Goal: Information Seeking & Learning: Learn about a topic

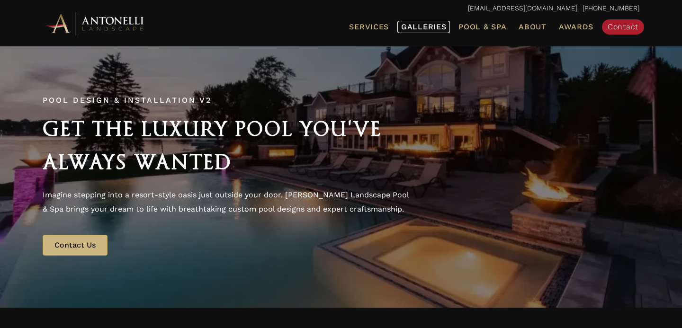
click at [426, 23] on span "Galleries" at bounding box center [423, 26] width 45 height 9
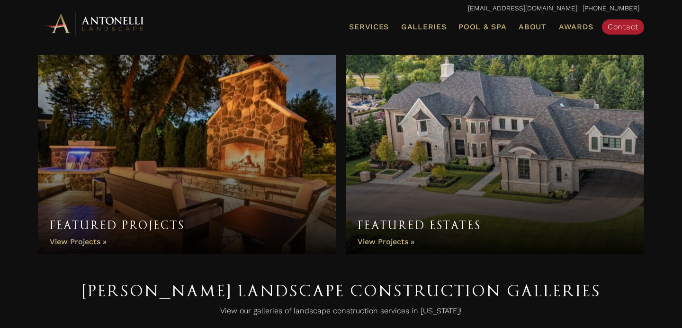
click at [232, 180] on link "Featured Projects" at bounding box center [187, 154] width 299 height 199
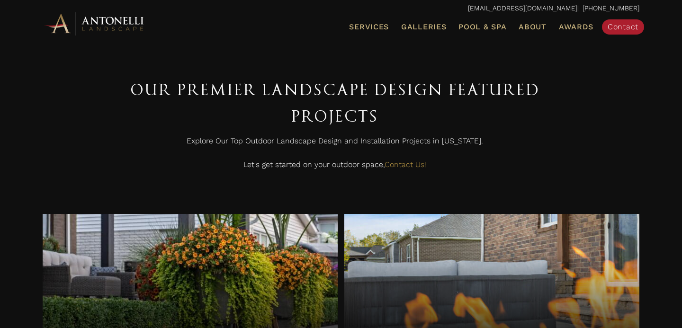
click at [246, 272] on link "Lake Life" at bounding box center [190, 290] width 295 height 152
click at [485, 24] on span "Pool & Spa" at bounding box center [483, 26] width 48 height 9
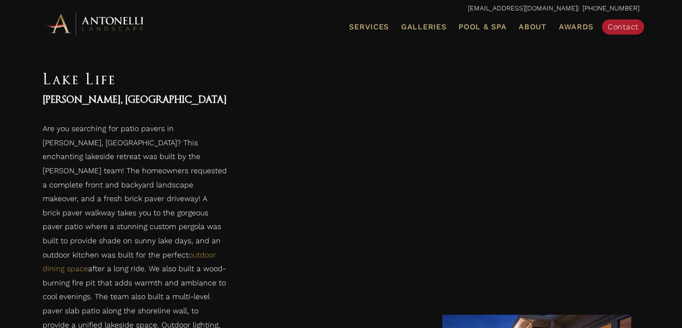
scroll to position [734, 0]
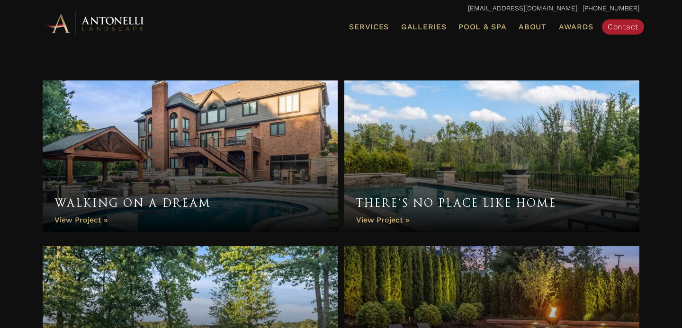
scroll to position [481, 0]
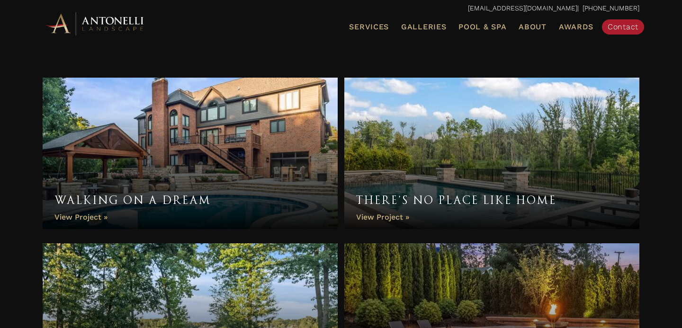
click at [436, 147] on link "There’s No Place Like Home" at bounding box center [491, 154] width 295 height 152
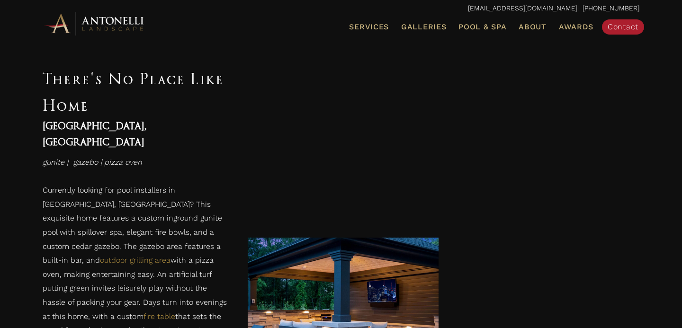
scroll to position [2159, 0]
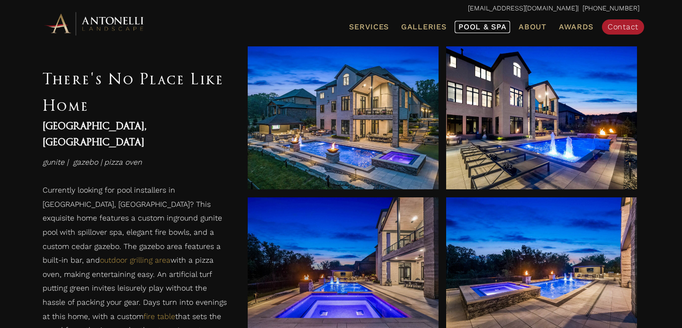
click at [478, 28] on span "Pool & Spa" at bounding box center [483, 26] width 48 height 9
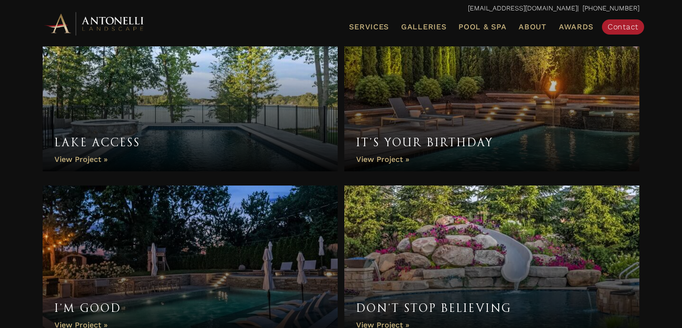
scroll to position [725, 0]
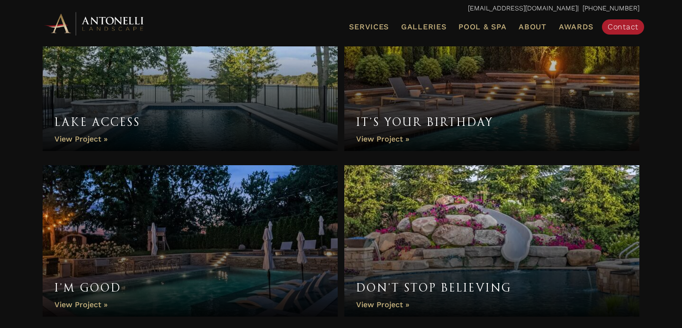
click at [467, 116] on link "It’s Your Birthday" at bounding box center [491, 76] width 295 height 152
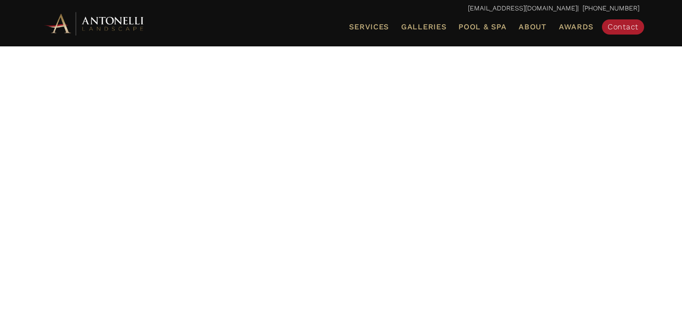
scroll to position [36, 0]
